Goal: Transaction & Acquisition: Purchase product/service

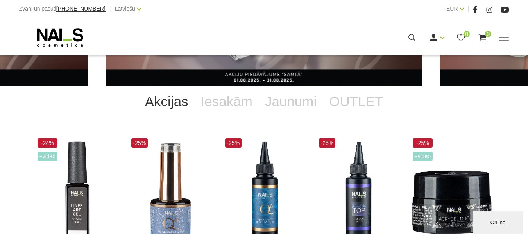
scroll to position [140, 0]
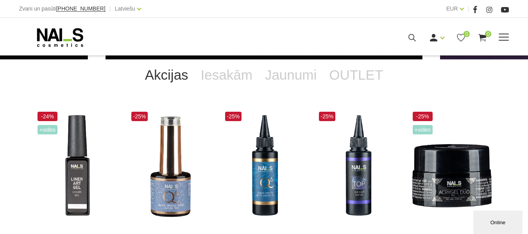
click at [0, 0] on link "Geli un akrigeli" at bounding box center [0, 0] width 0 height 0
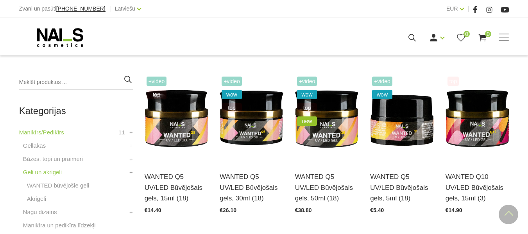
scroll to position [170, 0]
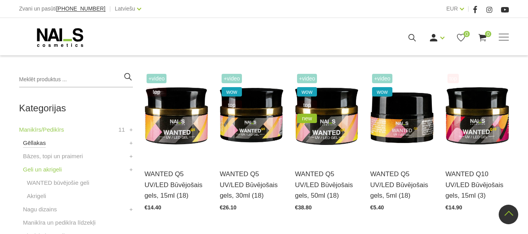
click at [34, 145] on link "Gēllakas" at bounding box center [34, 142] width 23 height 9
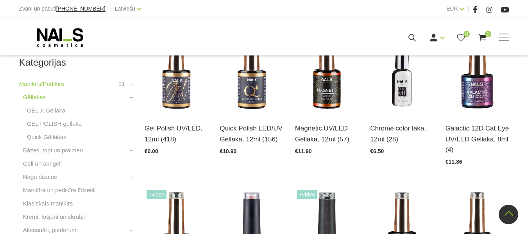
scroll to position [215, 0]
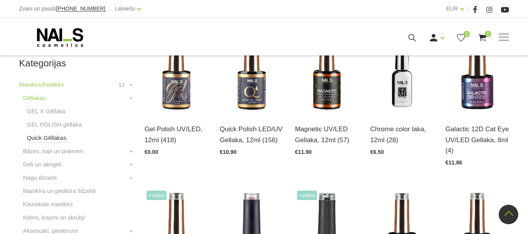
click at [49, 136] on link "Quick Gēllakas" at bounding box center [46, 137] width 39 height 9
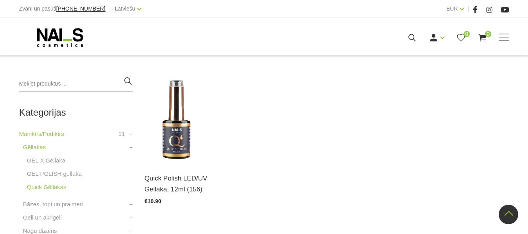
scroll to position [165, 0]
click at [172, 137] on img at bounding box center [177, 120] width 64 height 87
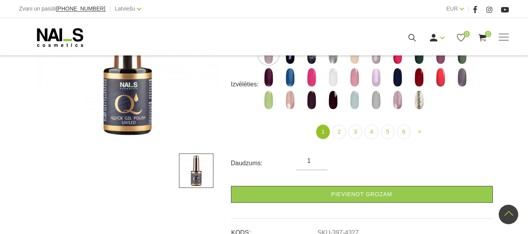
scroll to position [174, 0]
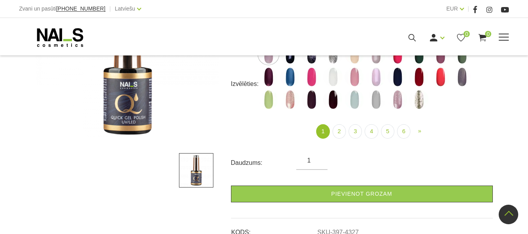
click at [0, 0] on link "Bāzes, topi un praimeri" at bounding box center [0, 0] width 0 height 0
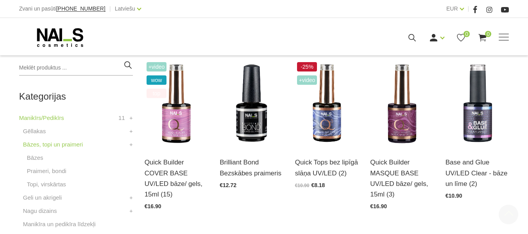
scroll to position [182, 0]
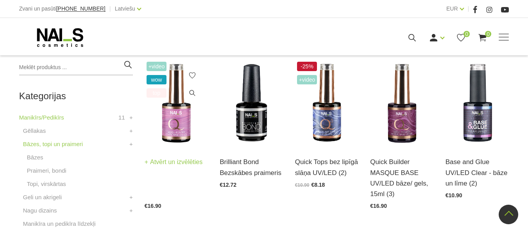
click at [174, 133] on img at bounding box center [177, 103] width 64 height 87
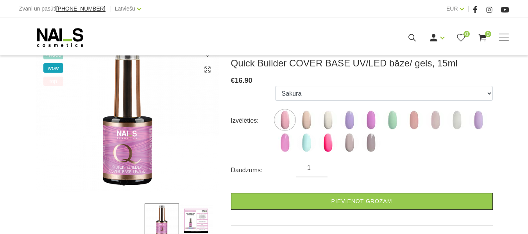
scroll to position [123, 0]
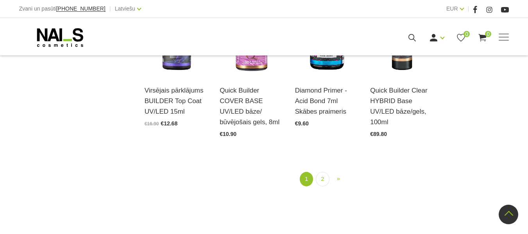
scroll to position [902, 0]
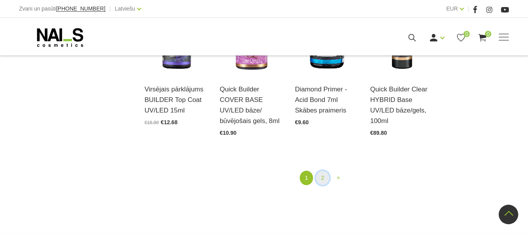
click at [324, 171] on link "2" at bounding box center [322, 178] width 13 height 14
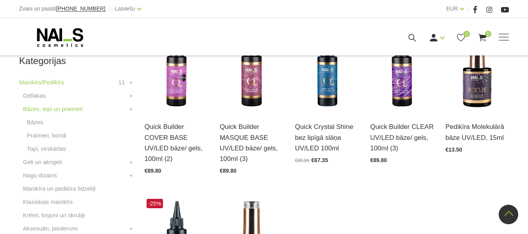
scroll to position [293, 0]
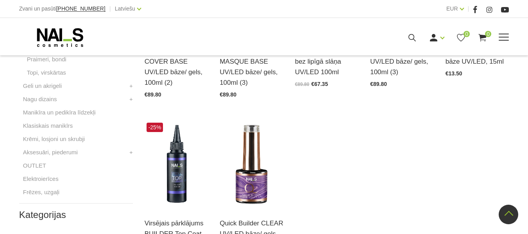
scroll to position [575, 0]
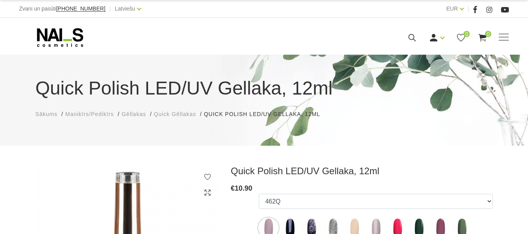
scroll to position [174, 0]
